Goal: Information Seeking & Learning: Understand process/instructions

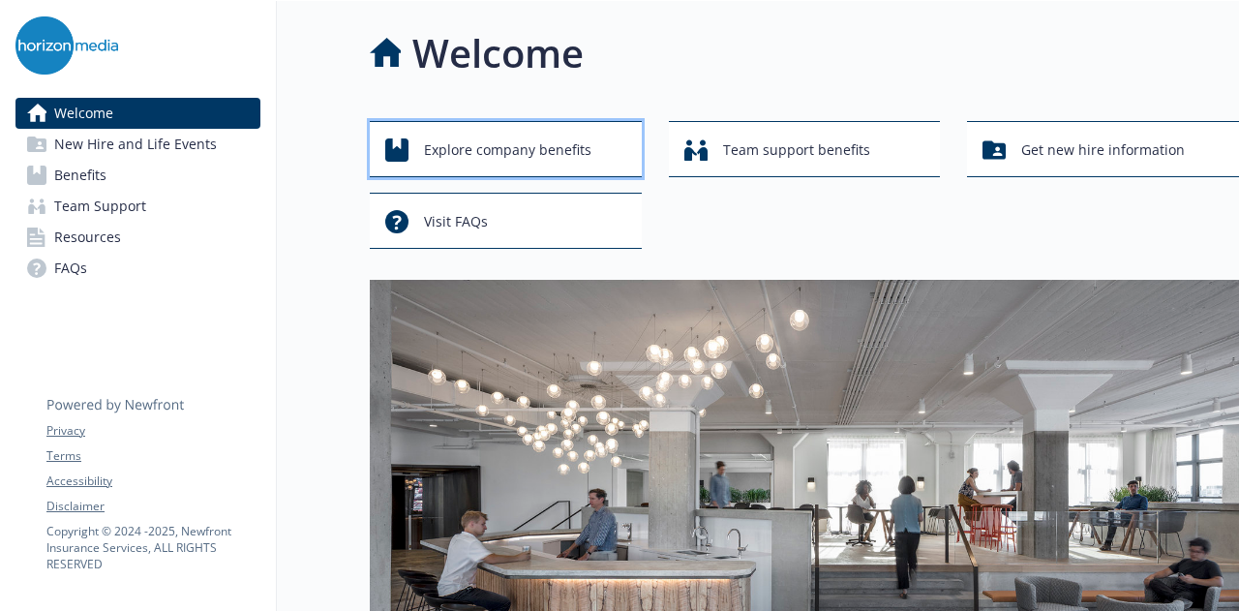
click at [602, 152] on div "Explore company benefits" at bounding box center [508, 150] width 247 height 37
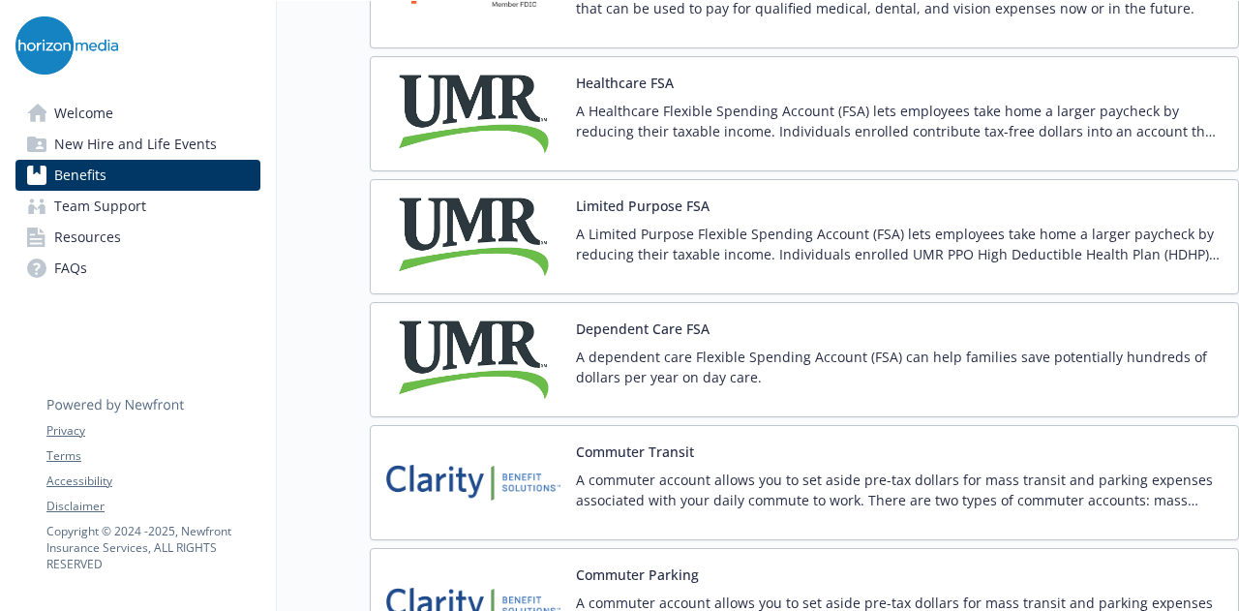
scroll to position [2852, 0]
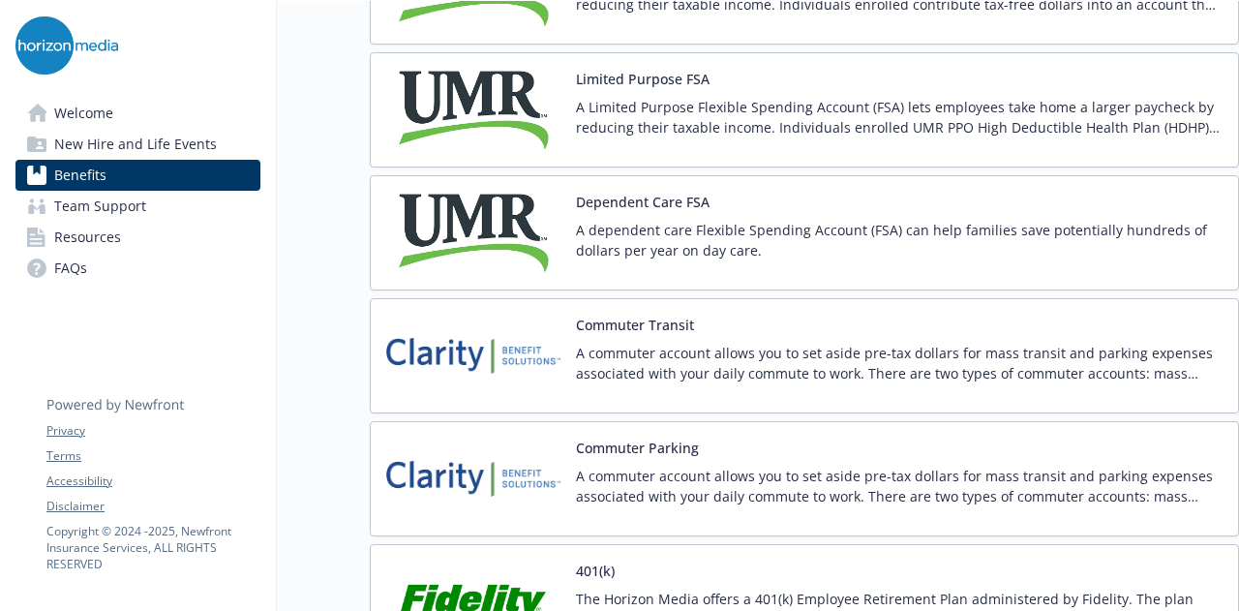
click at [463, 344] on img at bounding box center [473, 356] width 174 height 82
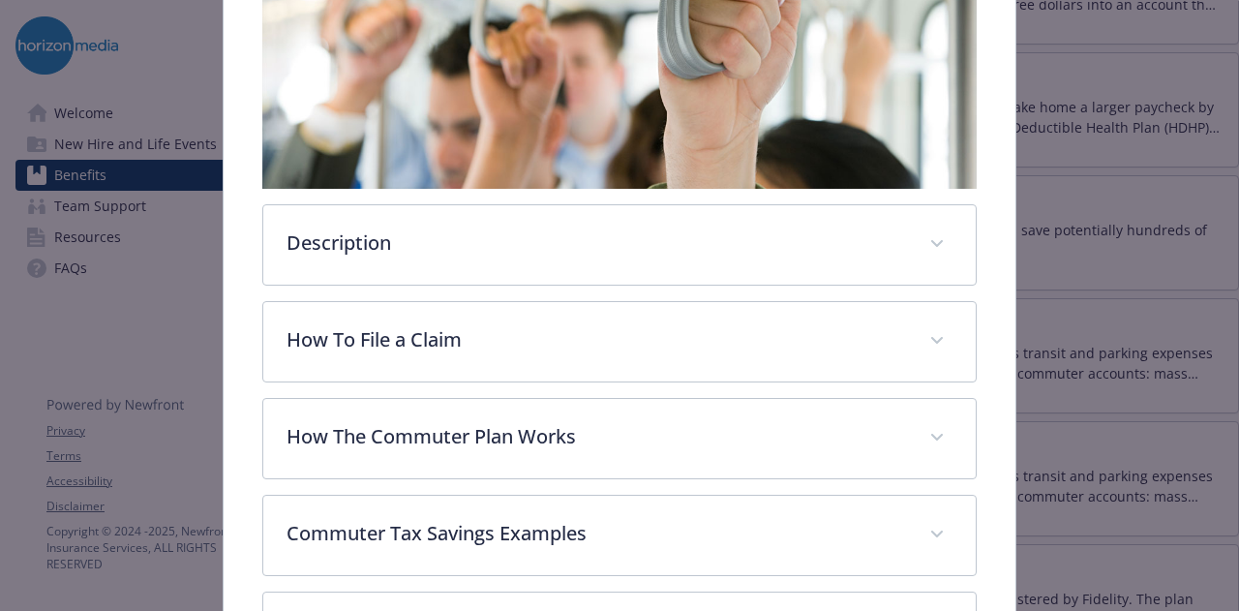
scroll to position [437, 0]
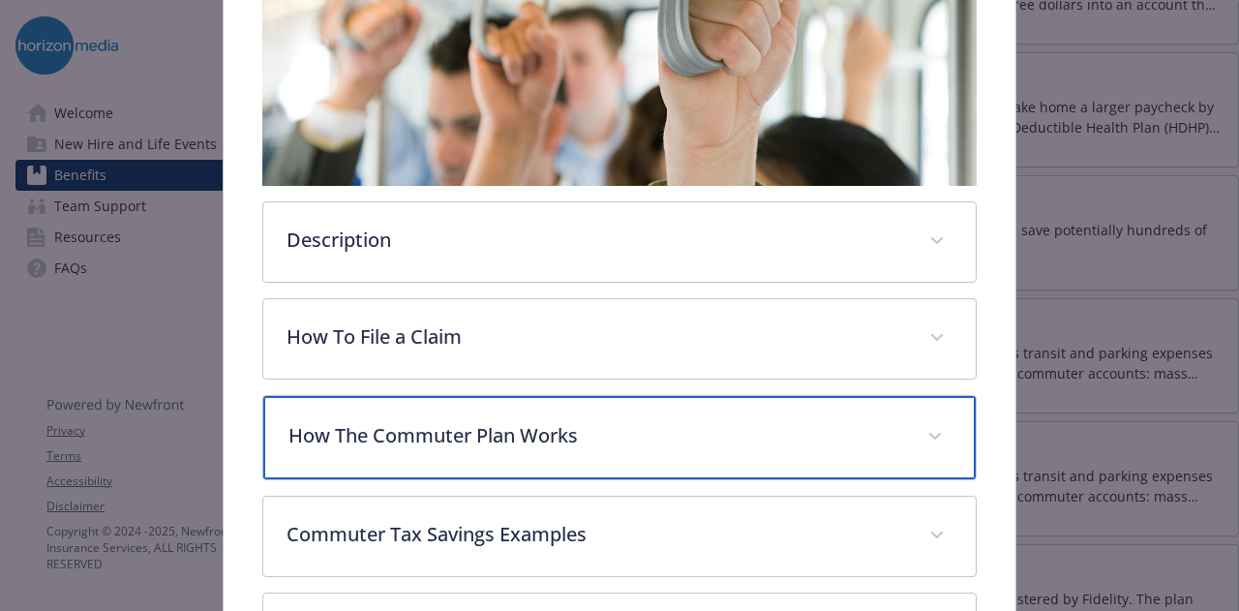
click at [482, 431] on p "How The Commuter Plan Works" at bounding box center [595, 435] width 615 height 29
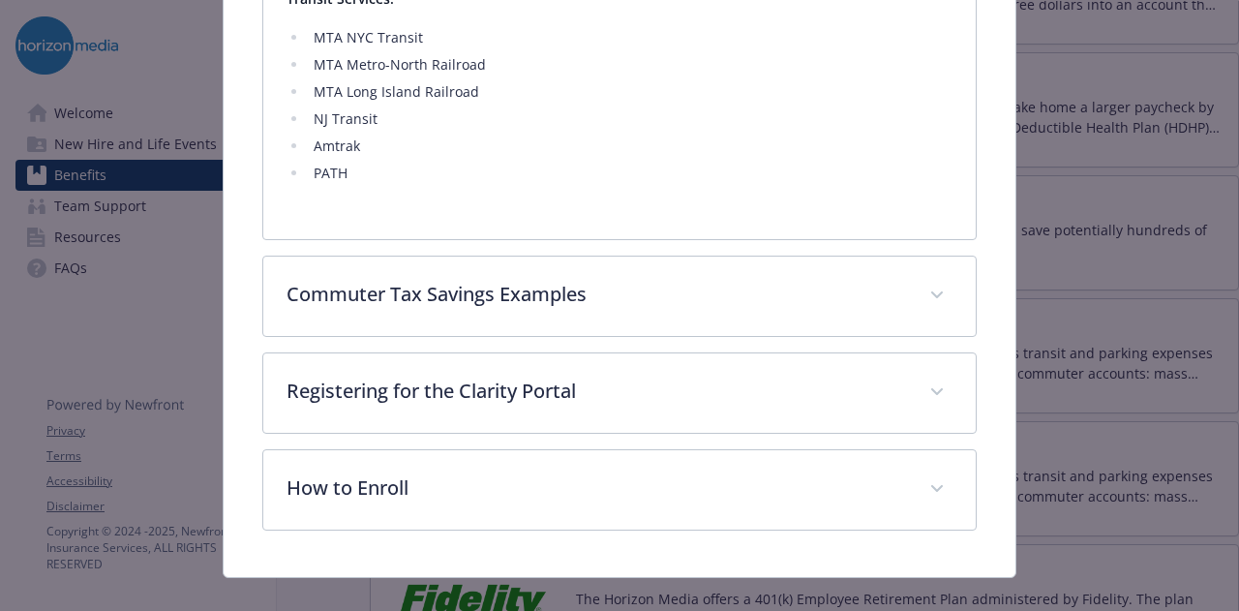
scroll to position [1242, 0]
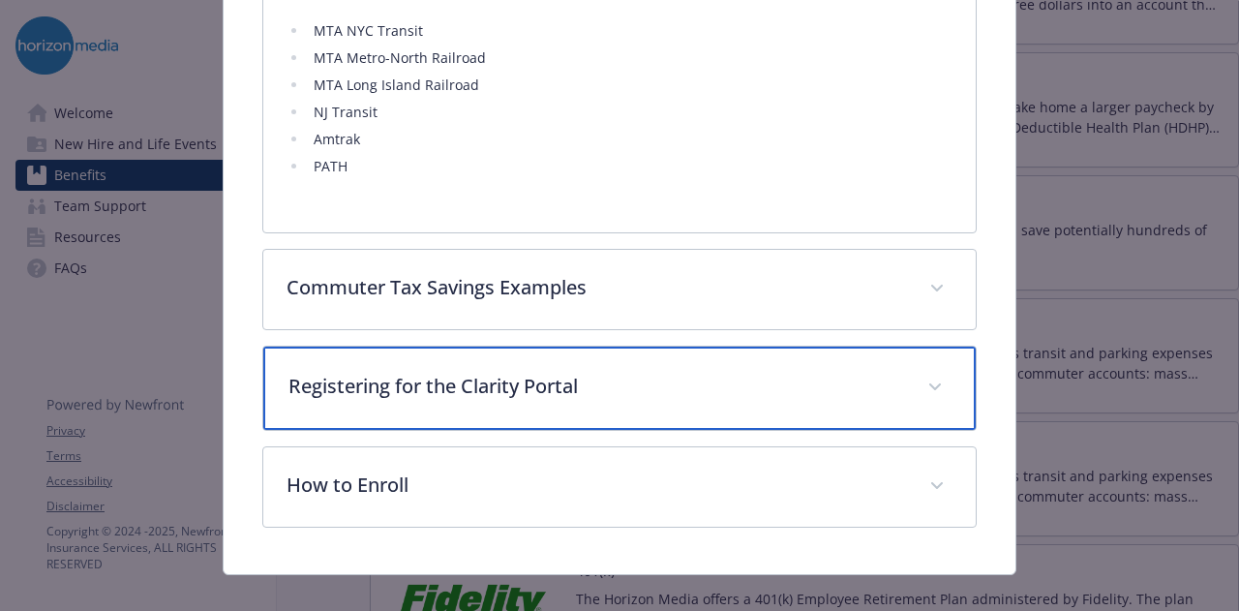
click at [513, 392] on p "Registering for the Clarity Portal" at bounding box center [595, 386] width 615 height 29
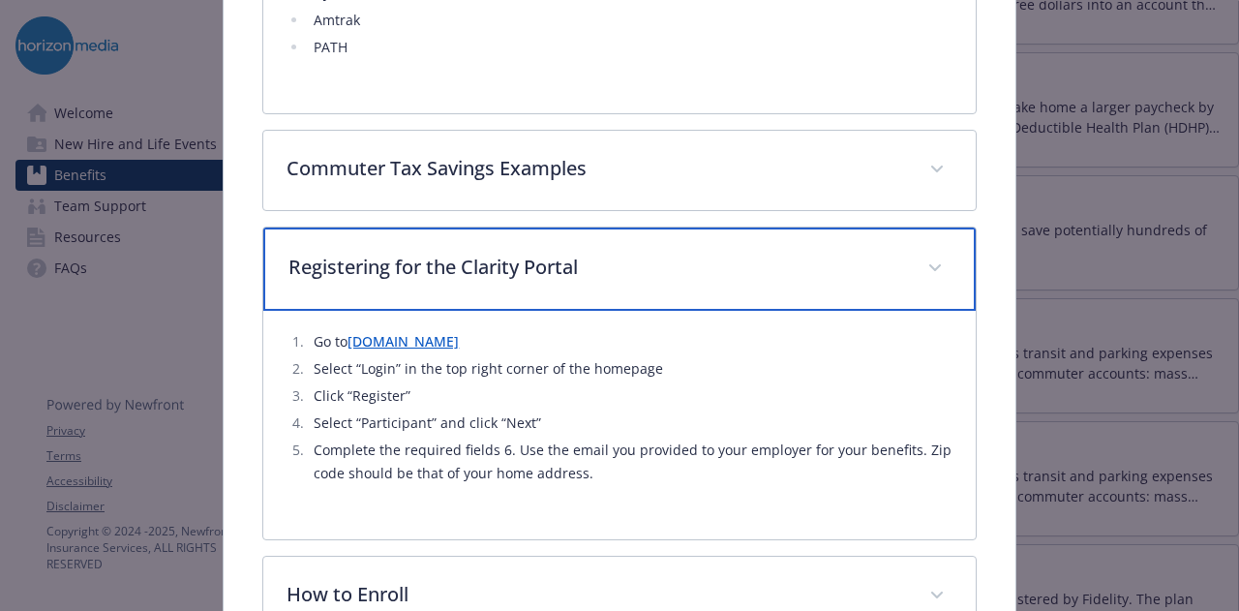
scroll to position [1362, 0]
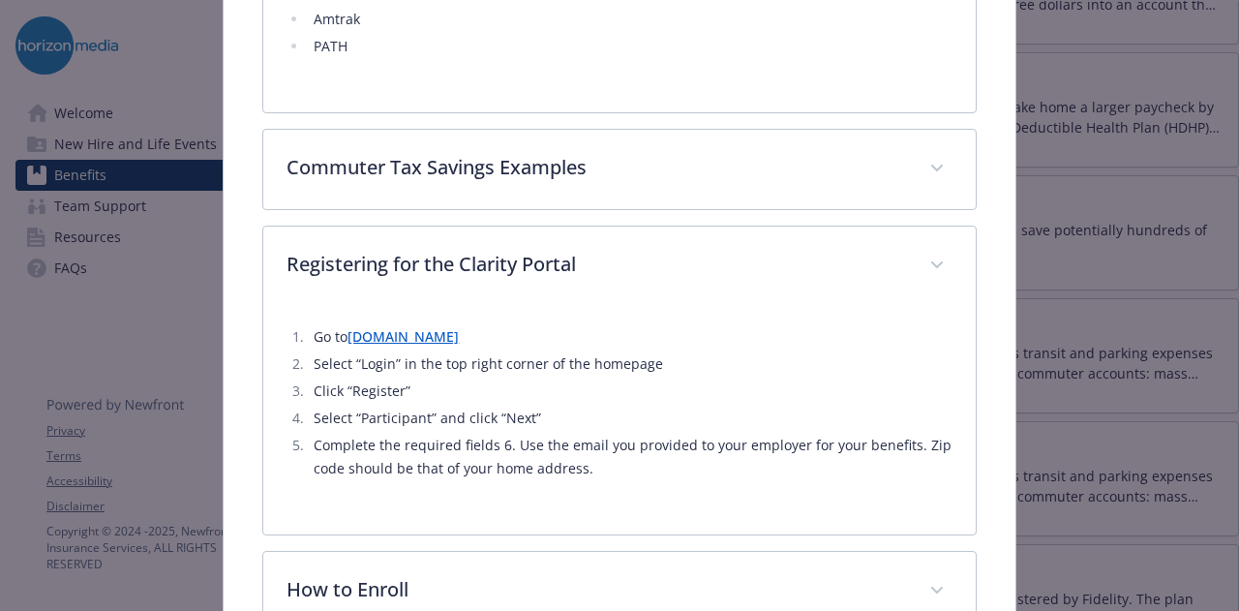
click at [459, 336] on link "[DOMAIN_NAME]" at bounding box center [402, 336] width 111 height 18
